Goal: Task Accomplishment & Management: Use online tool/utility

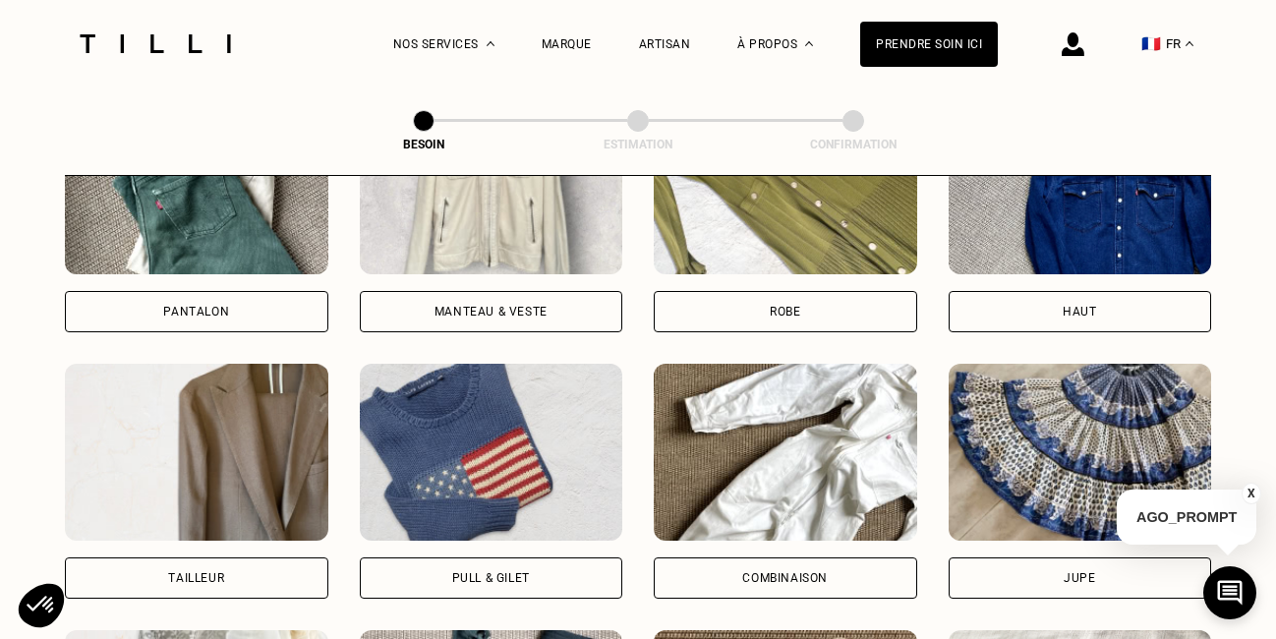
scroll to position [1026, 0]
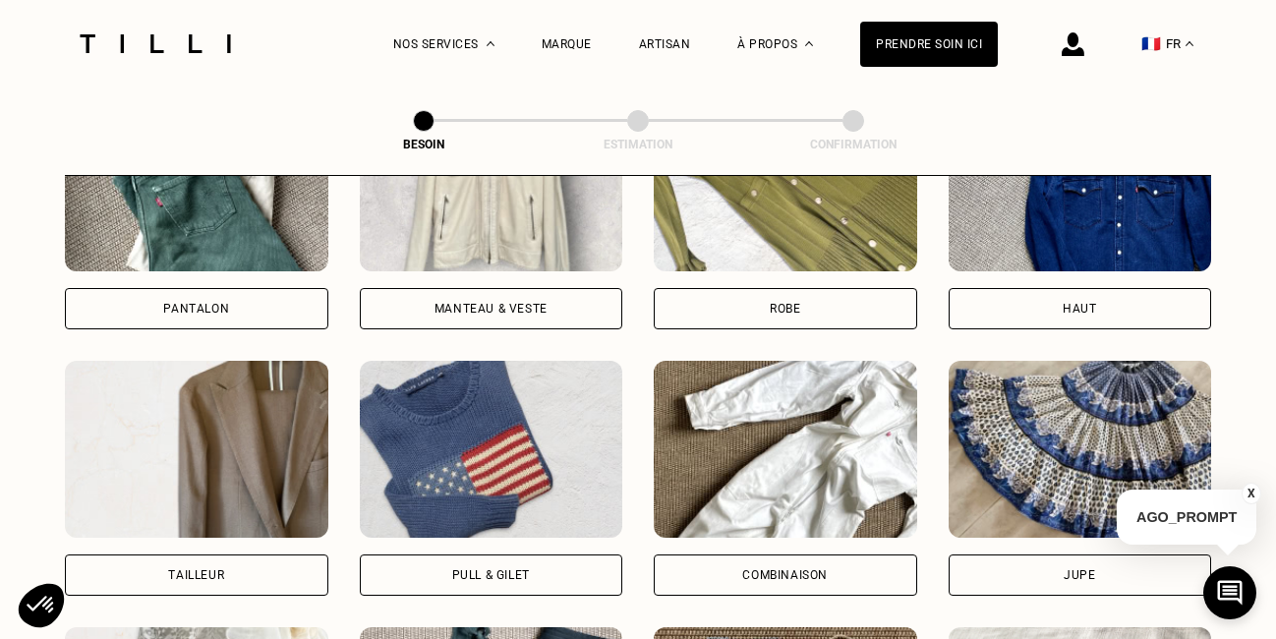
click at [1050, 555] on div "Jupe" at bounding box center [1081, 575] width 264 height 41
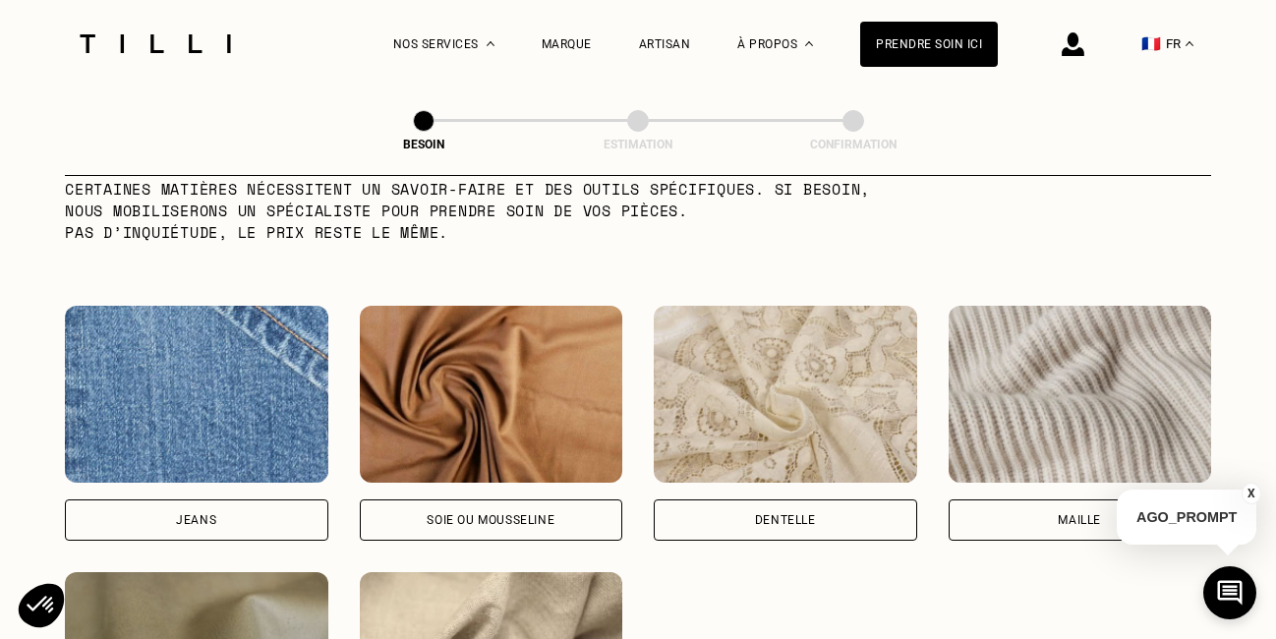
scroll to position [2012, 0]
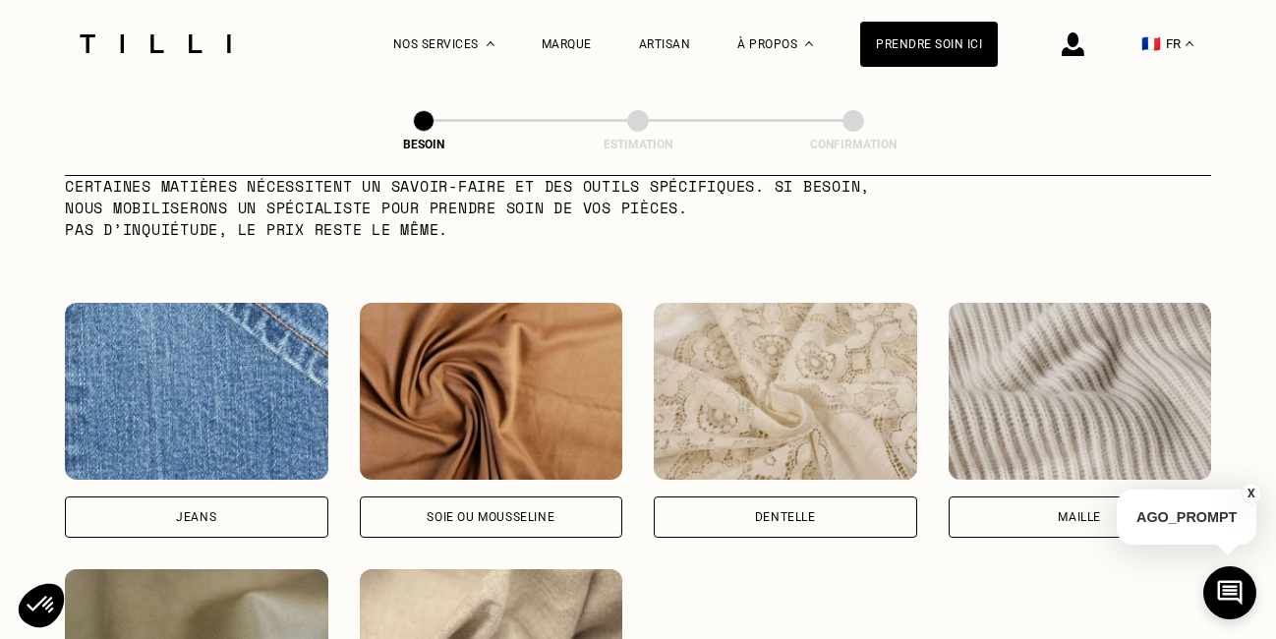
click at [517, 509] on div "Soie ou mousseline" at bounding box center [492, 517] width 264 height 41
select select "FR"
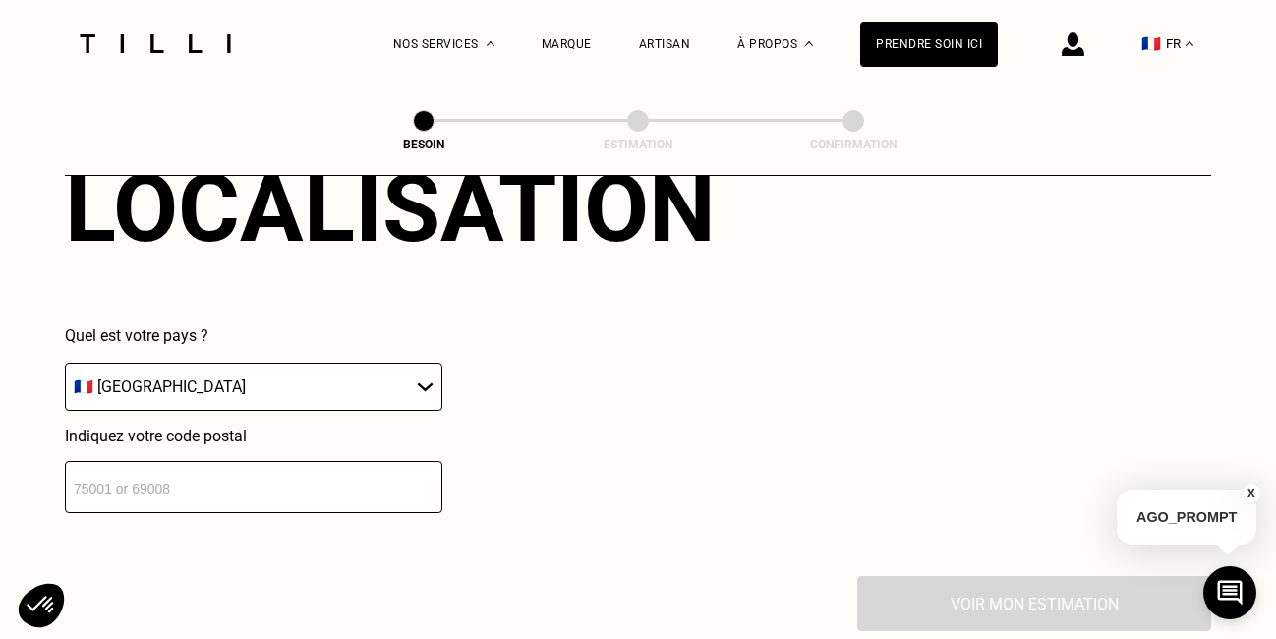
scroll to position [2812, 0]
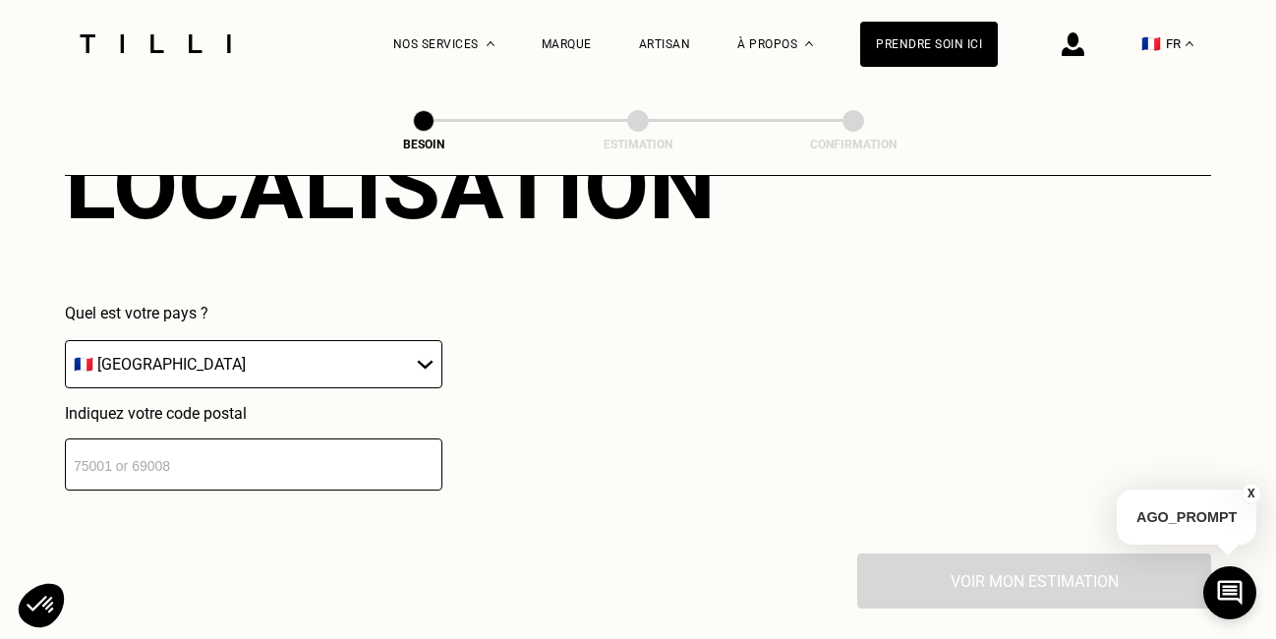
click at [292, 439] on input "number" at bounding box center [254, 465] width 378 height 52
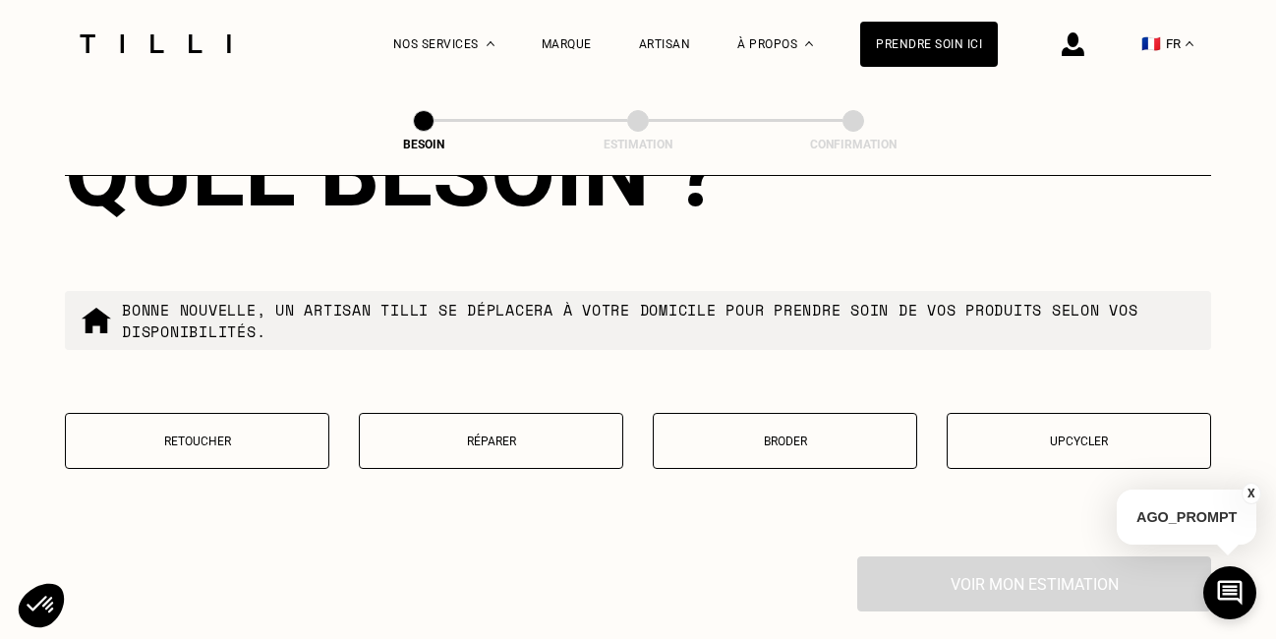
scroll to position [3324, 0]
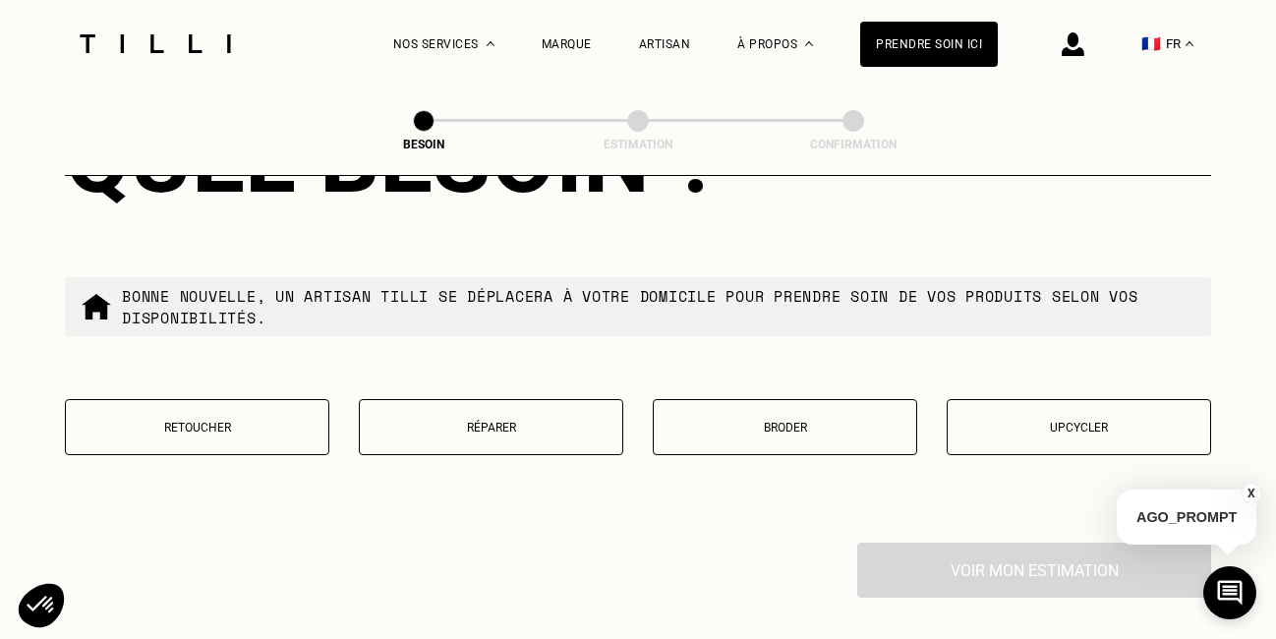
type input "75006"
click at [240, 416] on button "Retoucher" at bounding box center [197, 427] width 265 height 56
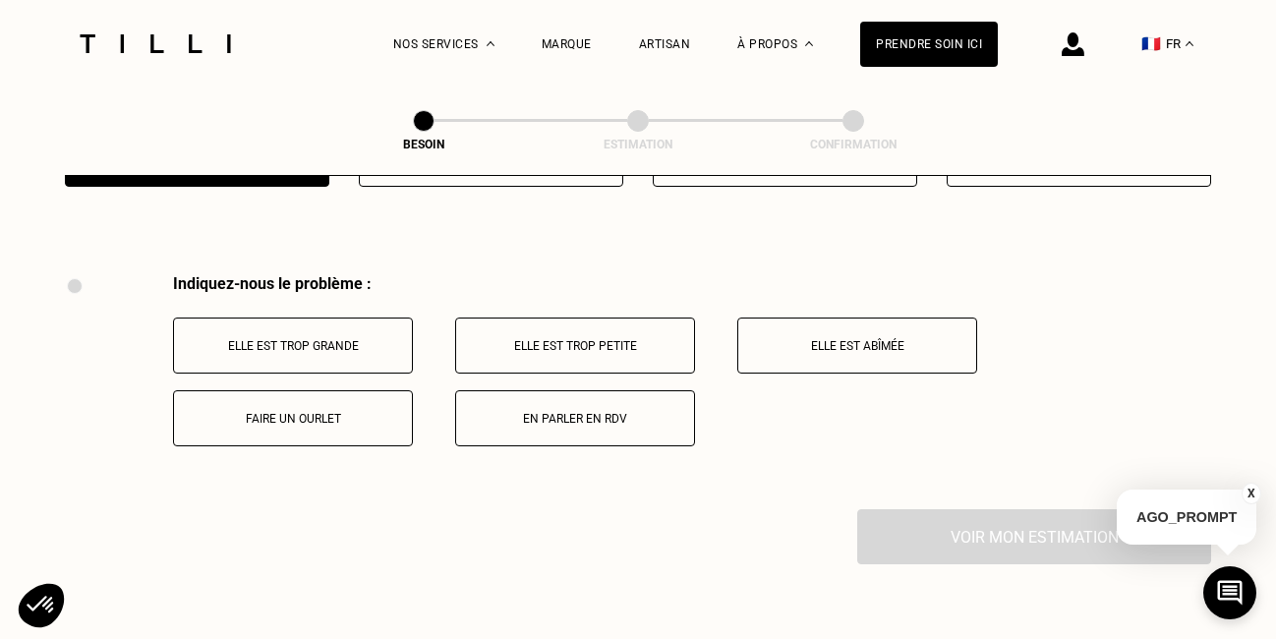
scroll to position [3627, 0]
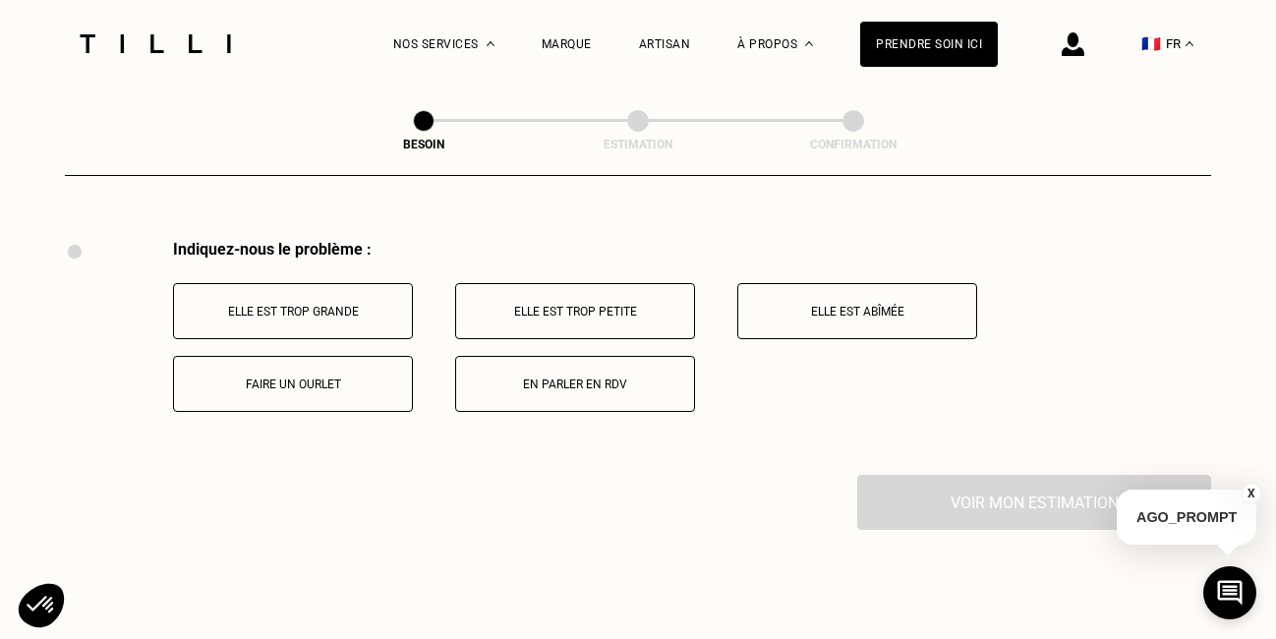
click at [312, 305] on p "Elle est trop grande" at bounding box center [293, 312] width 218 height 14
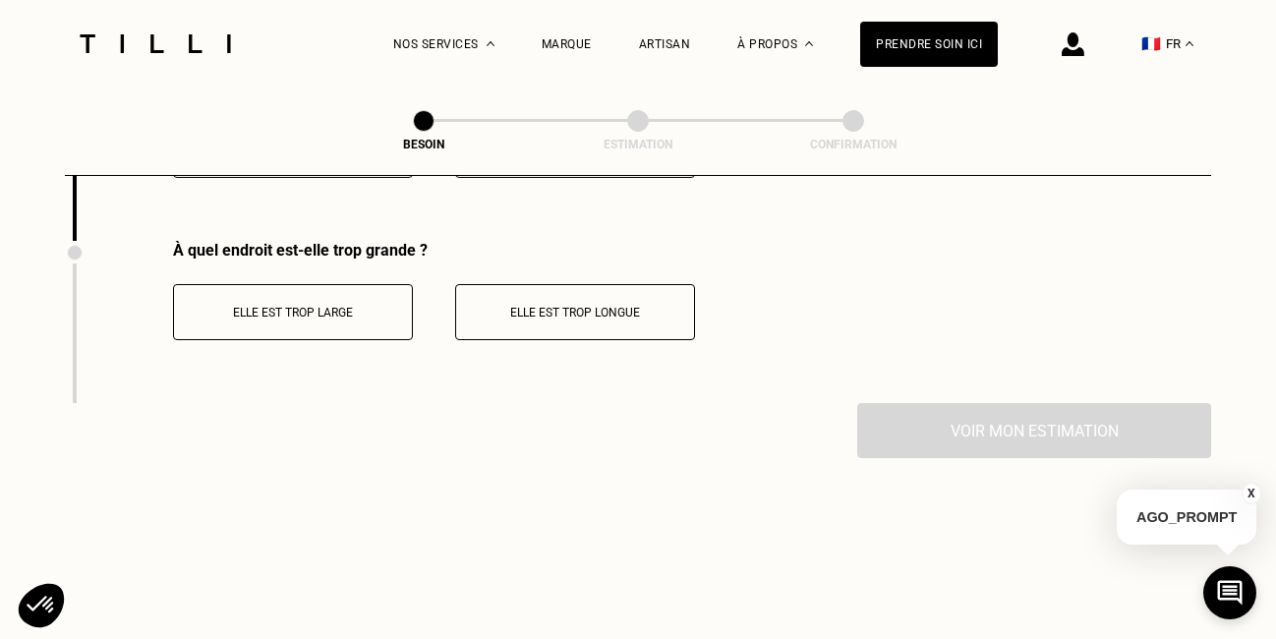
scroll to position [3862, 0]
click at [299, 305] on p "Elle est trop large" at bounding box center [293, 312] width 218 height 14
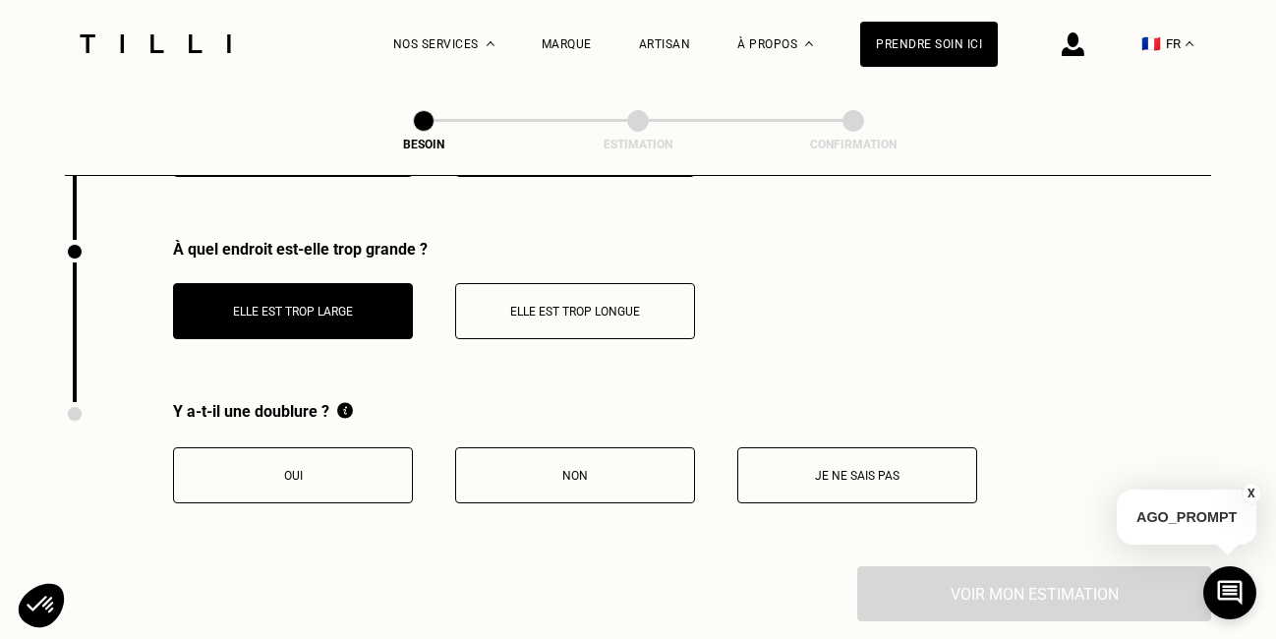
click at [500, 469] on p "Non" at bounding box center [575, 476] width 218 height 14
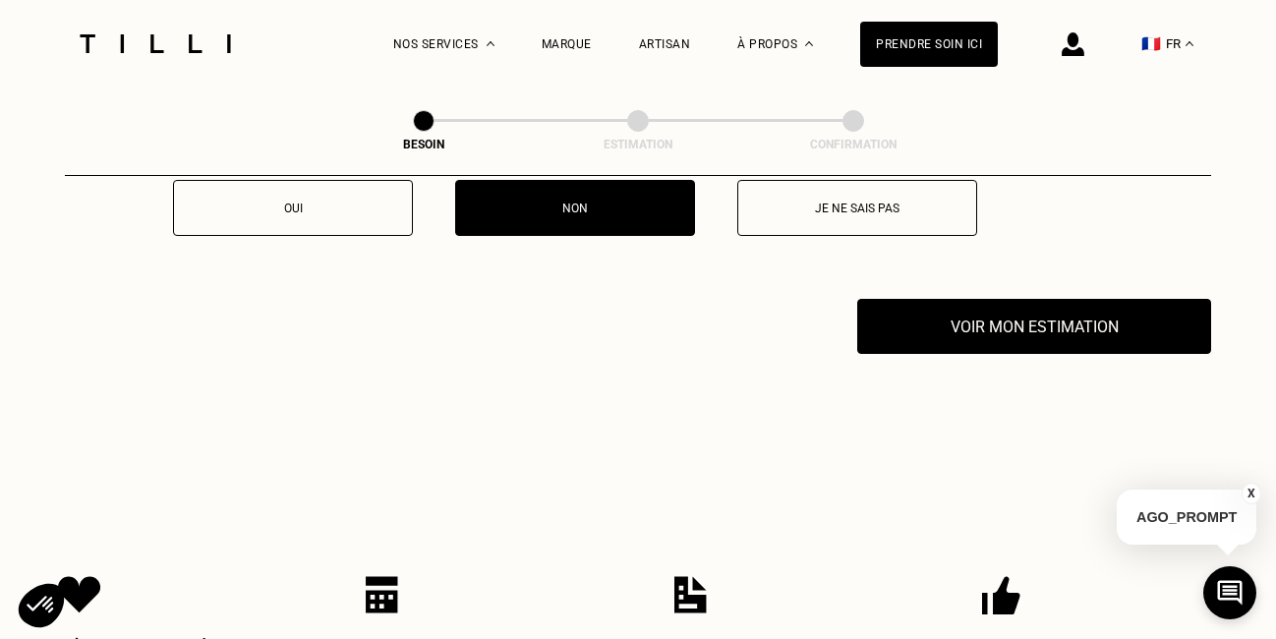
scroll to position [4147, 0]
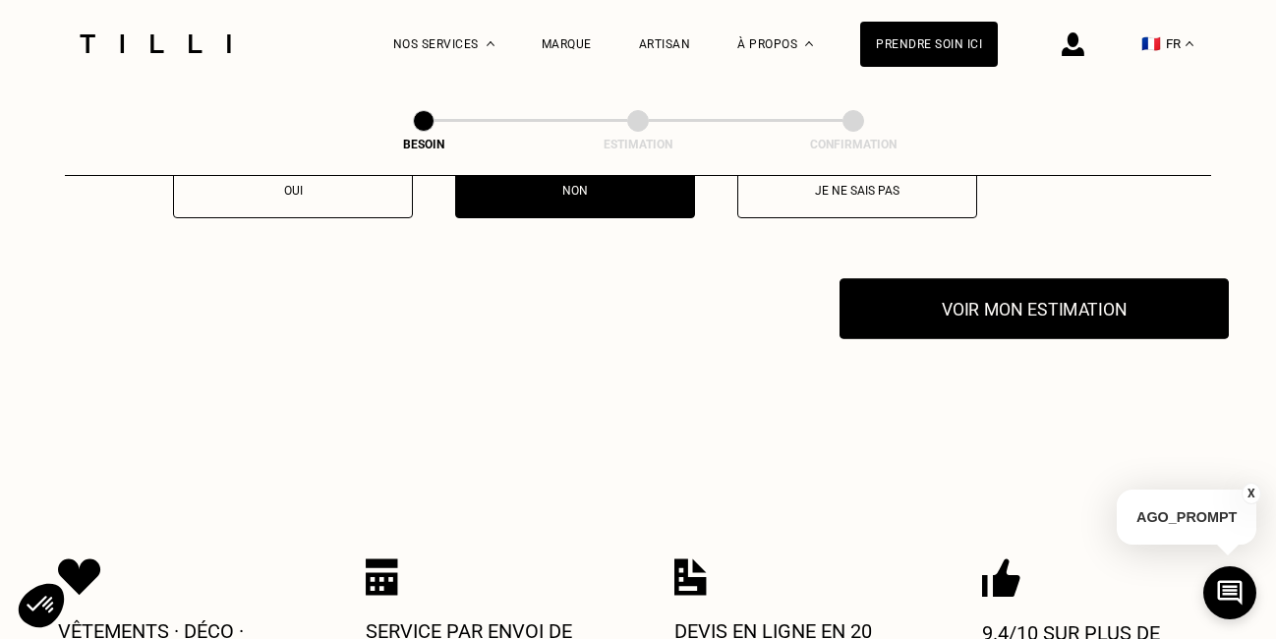
click at [948, 302] on button "Voir mon estimation" at bounding box center [1034, 308] width 389 height 61
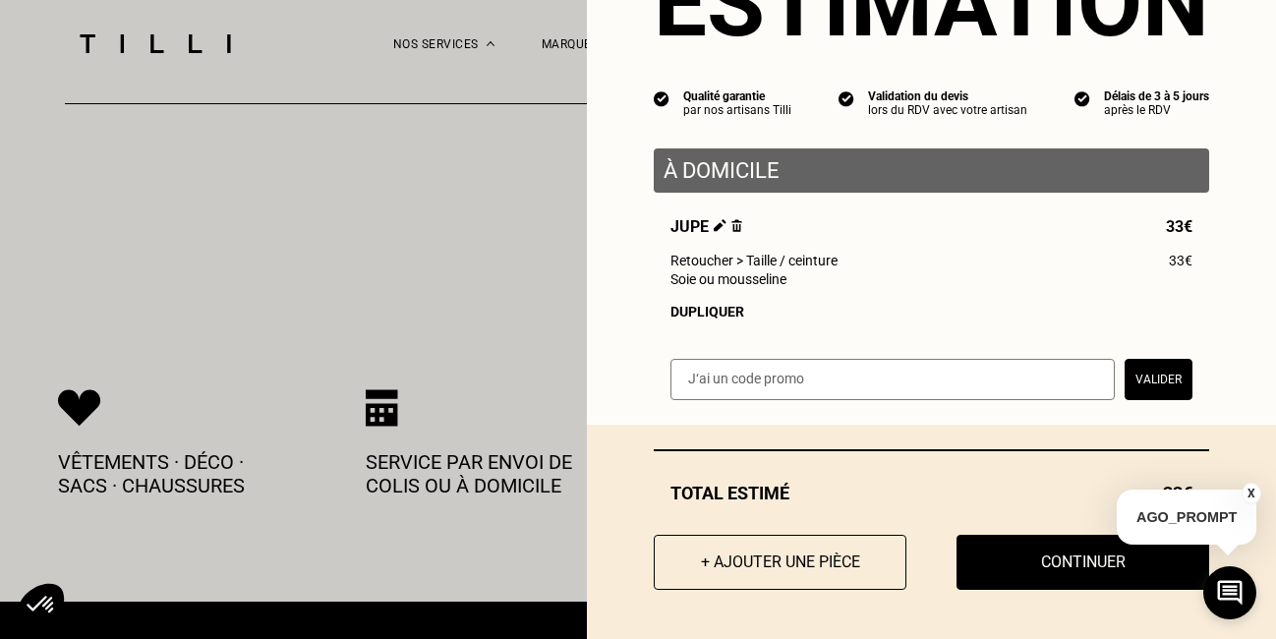
scroll to position [4166, 0]
